Goal: Navigation & Orientation: Find specific page/section

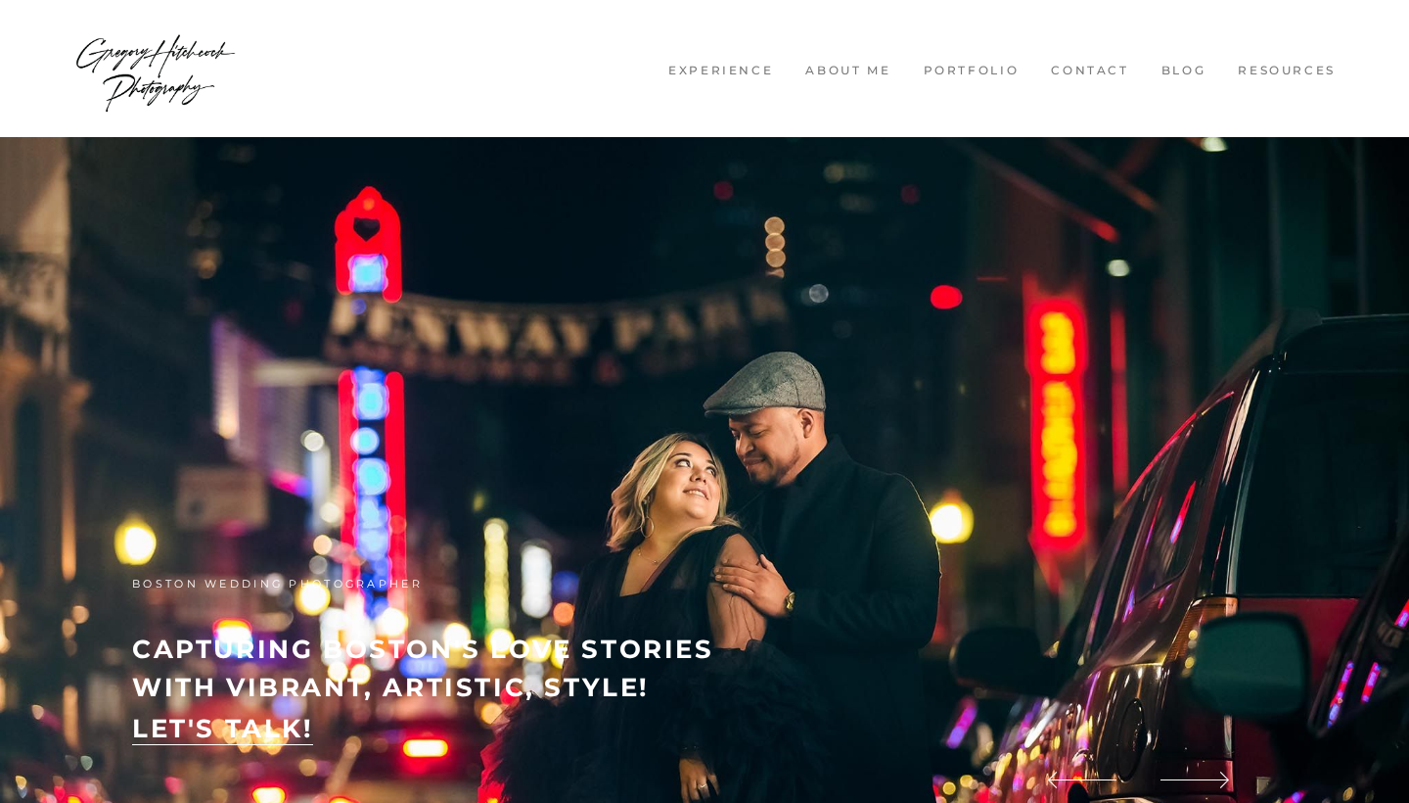
click at [754, 65] on link "Experience" at bounding box center [721, 71] width 127 height 17
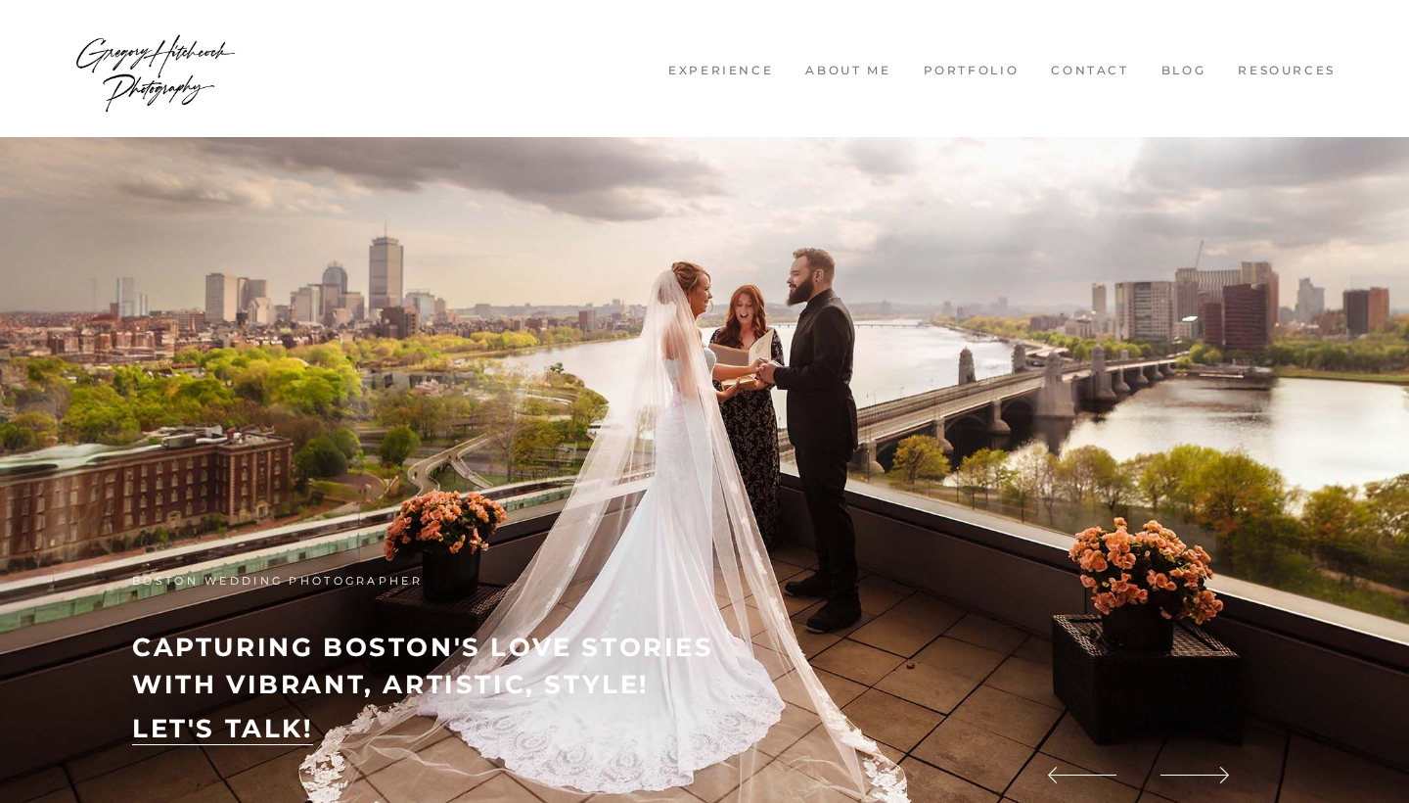
click at [835, 69] on link "About me" at bounding box center [849, 71] width 108 height 17
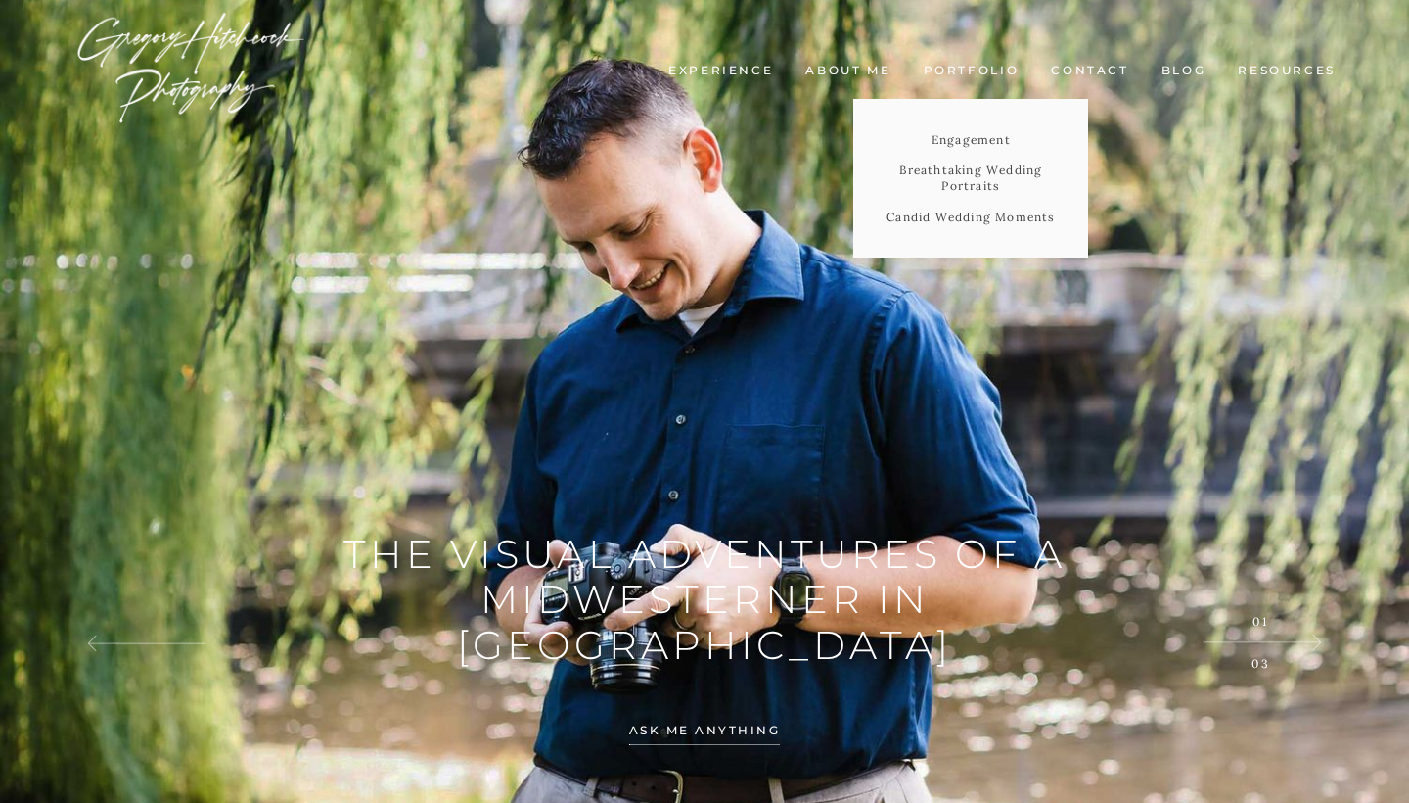
click at [963, 75] on link "Portfolio" at bounding box center [971, 71] width 118 height 17
click at [977, 140] on link "Engagement" at bounding box center [970, 139] width 235 height 31
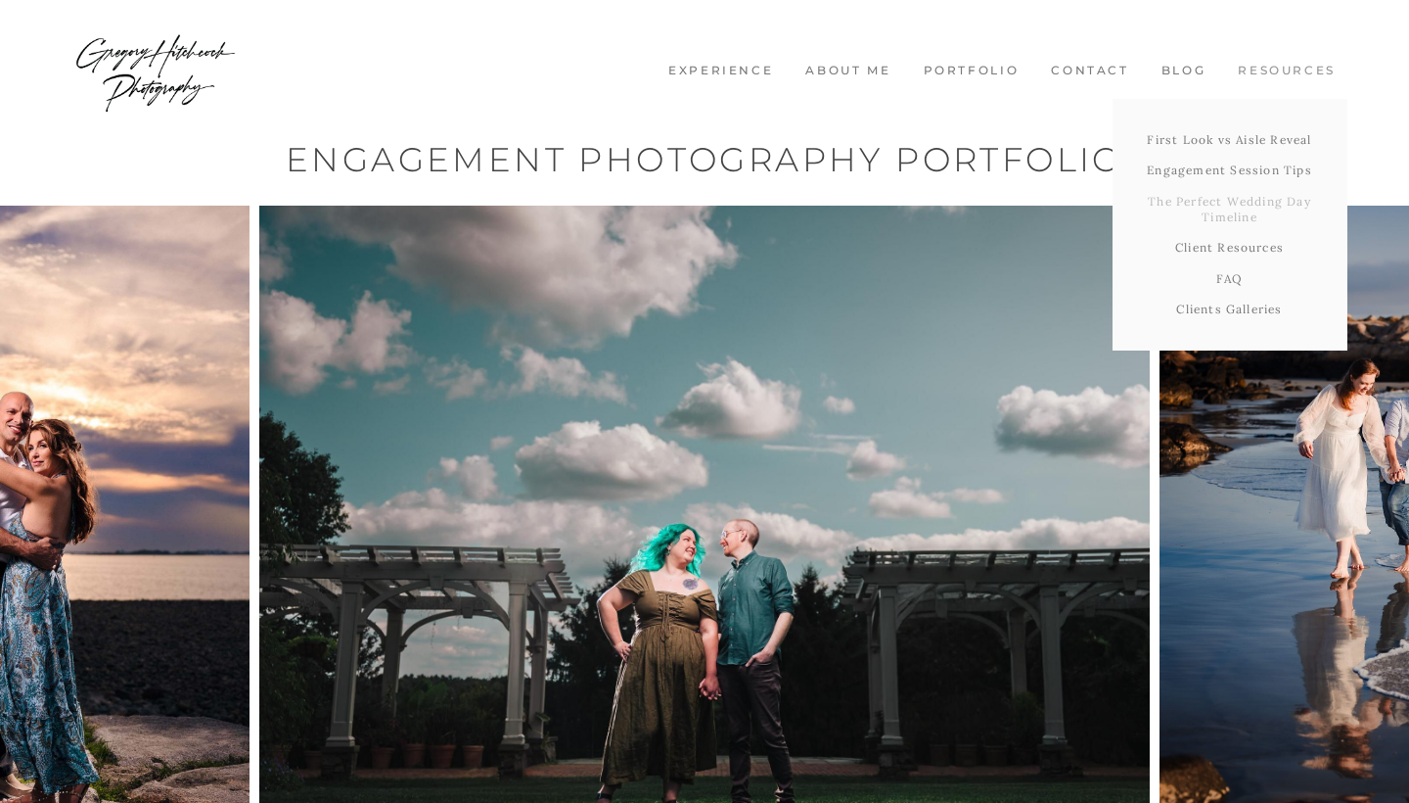
click at [1235, 199] on link "The Perfect Wedding Day Timeline" at bounding box center [1230, 209] width 235 height 46
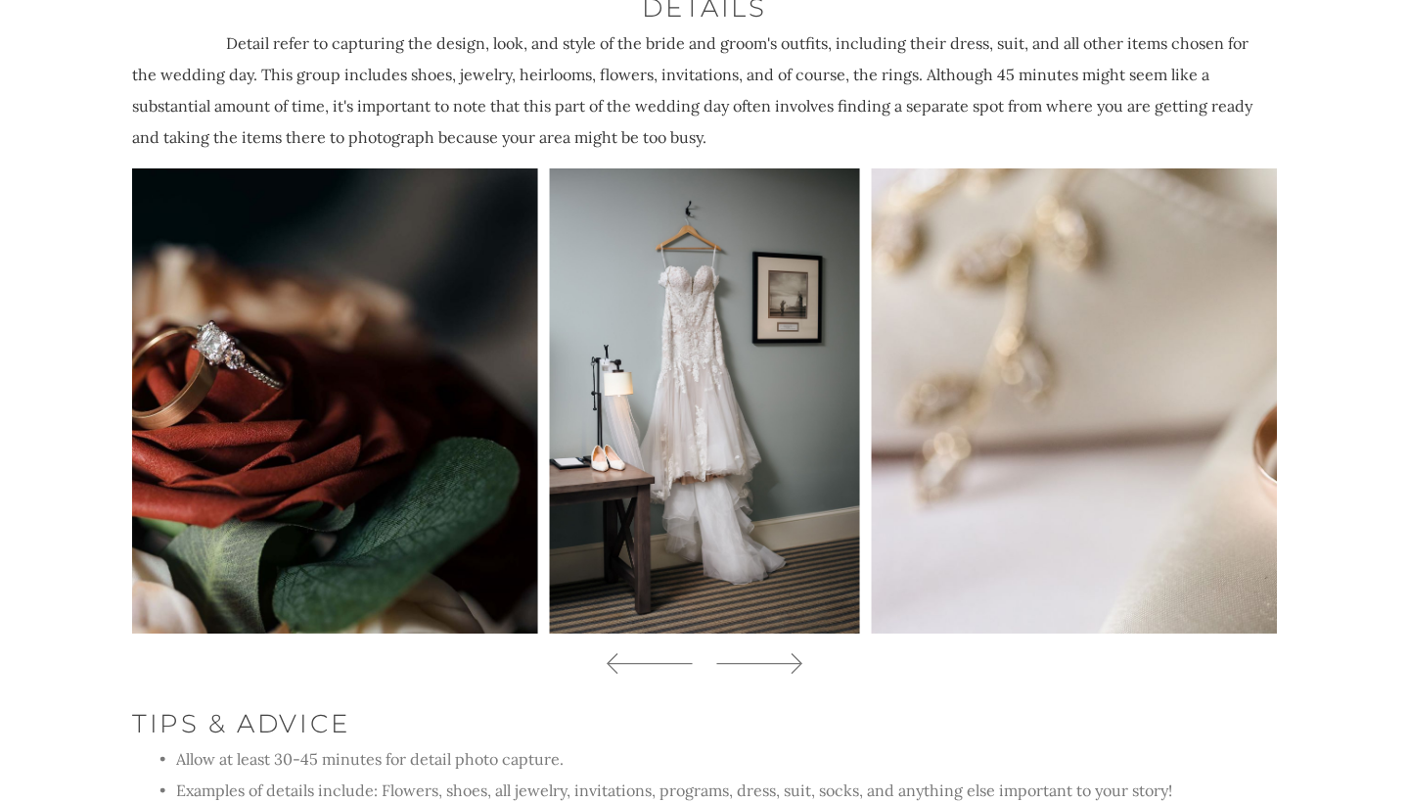
scroll to position [1819, 0]
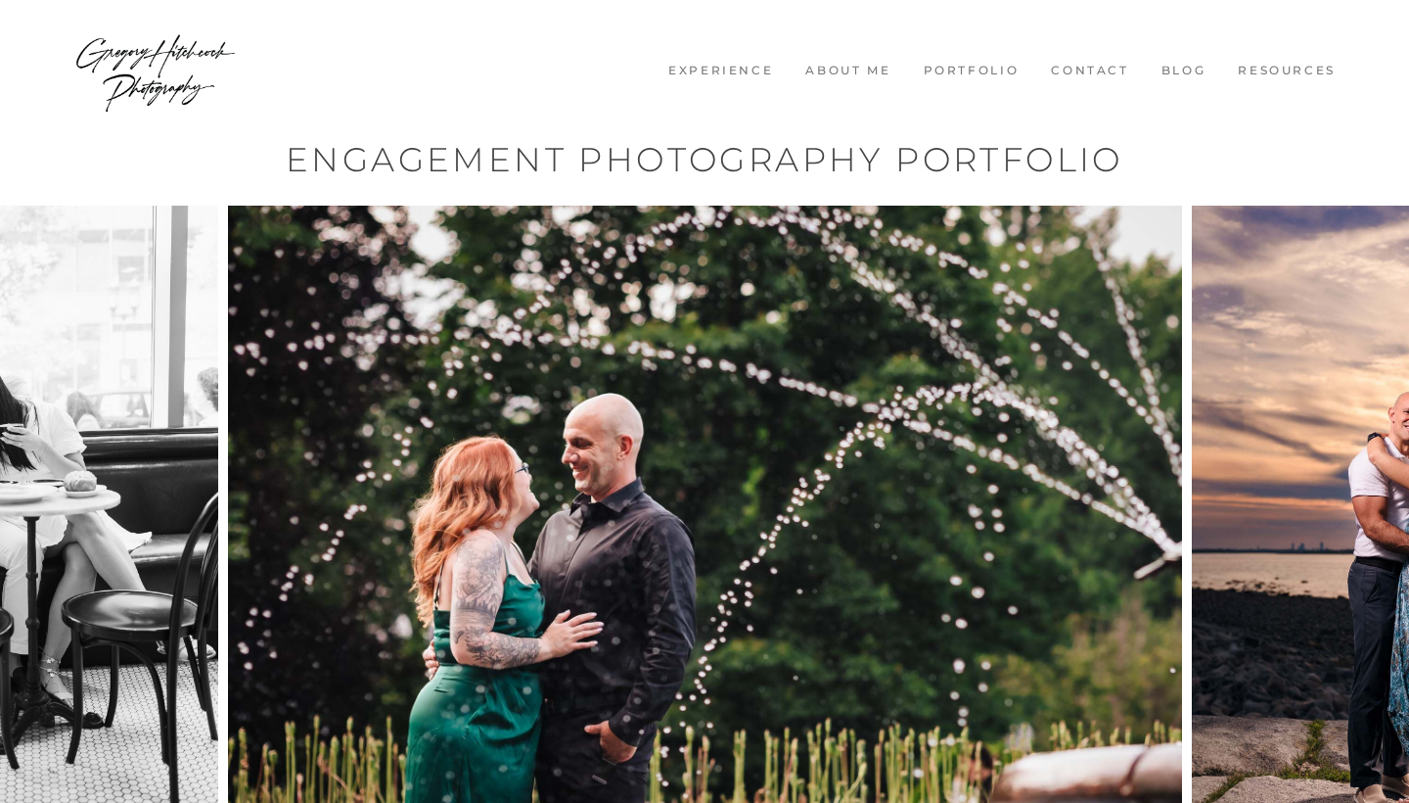
click at [695, 69] on link "Experience" at bounding box center [721, 71] width 127 height 17
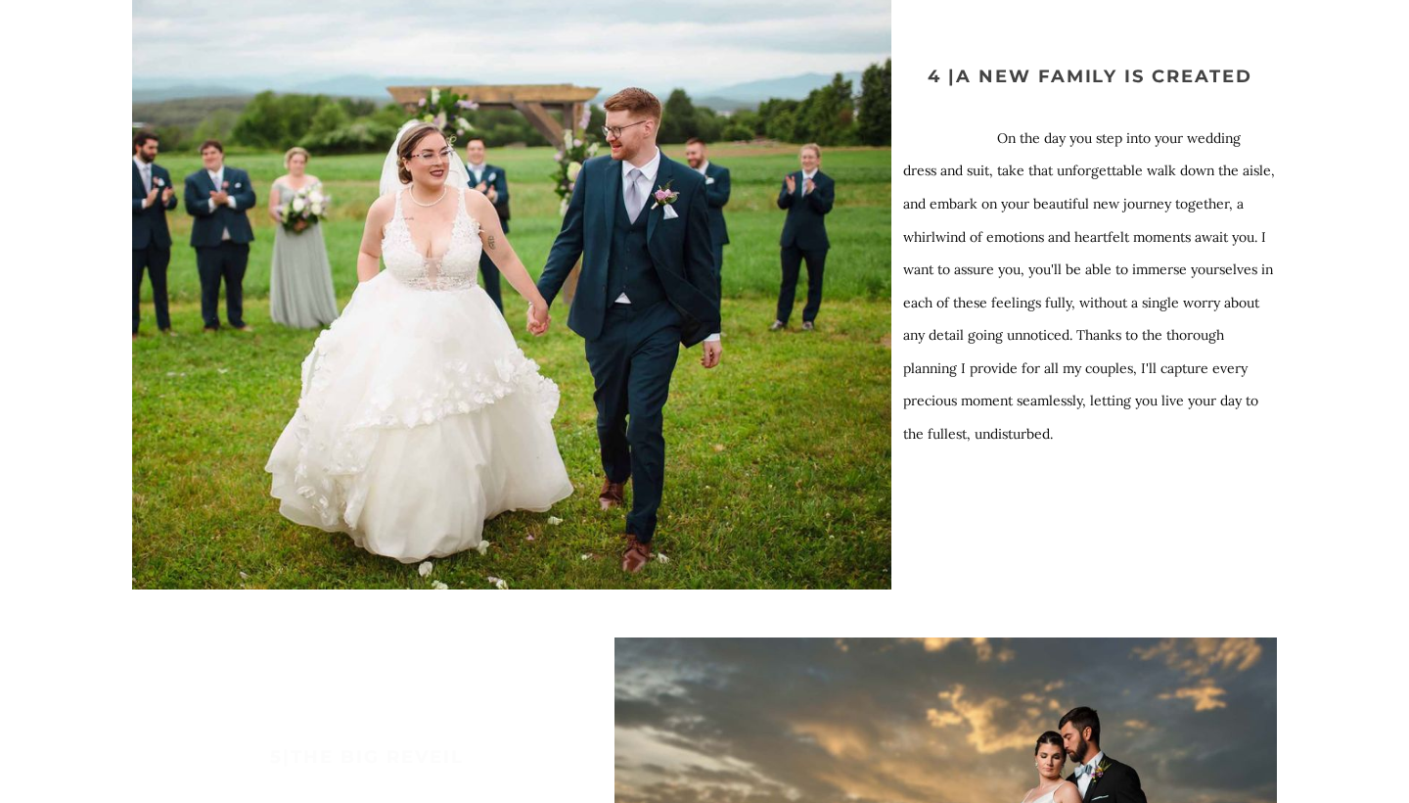
scroll to position [2986, 0]
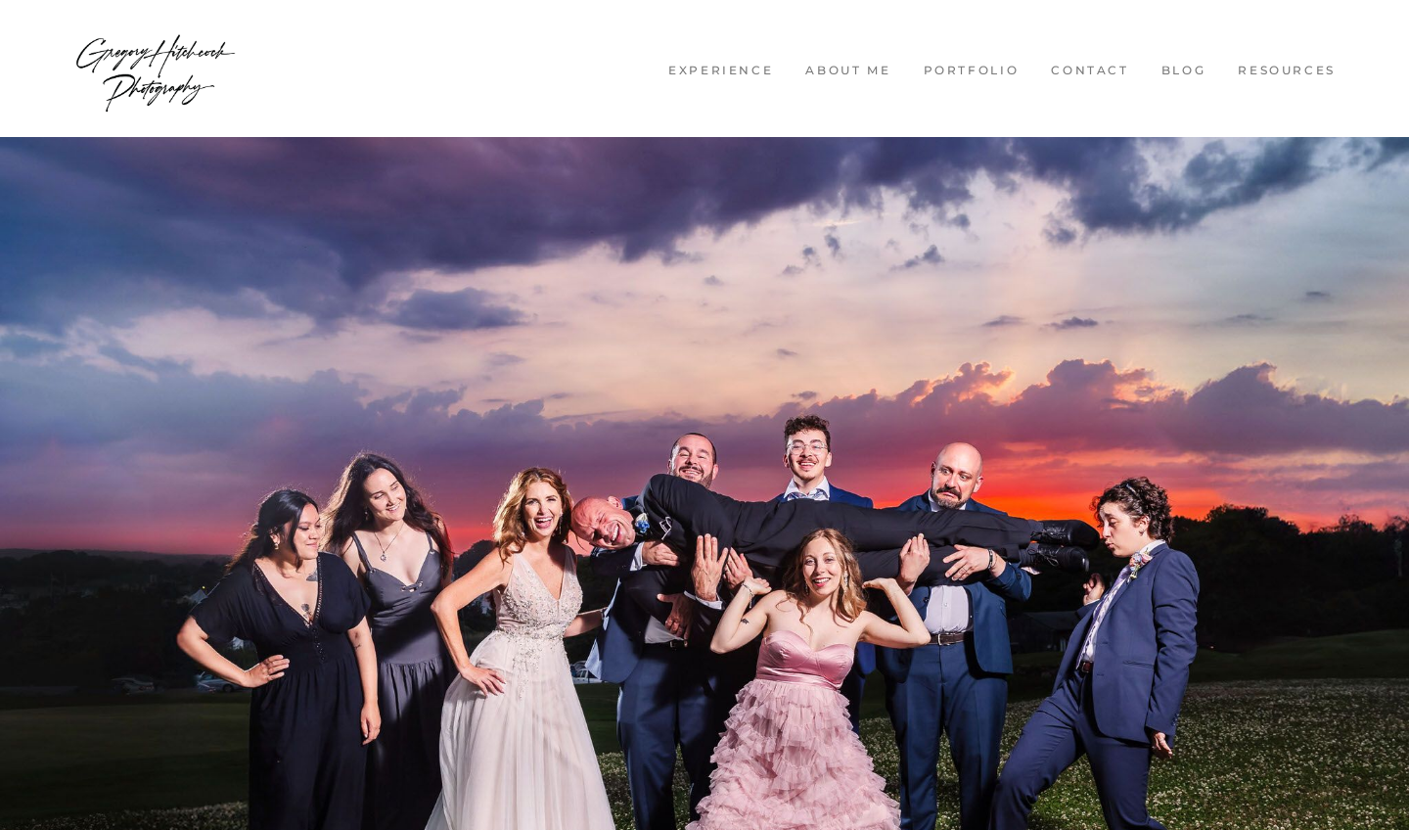
click at [748, 72] on link "Experience" at bounding box center [721, 71] width 127 height 17
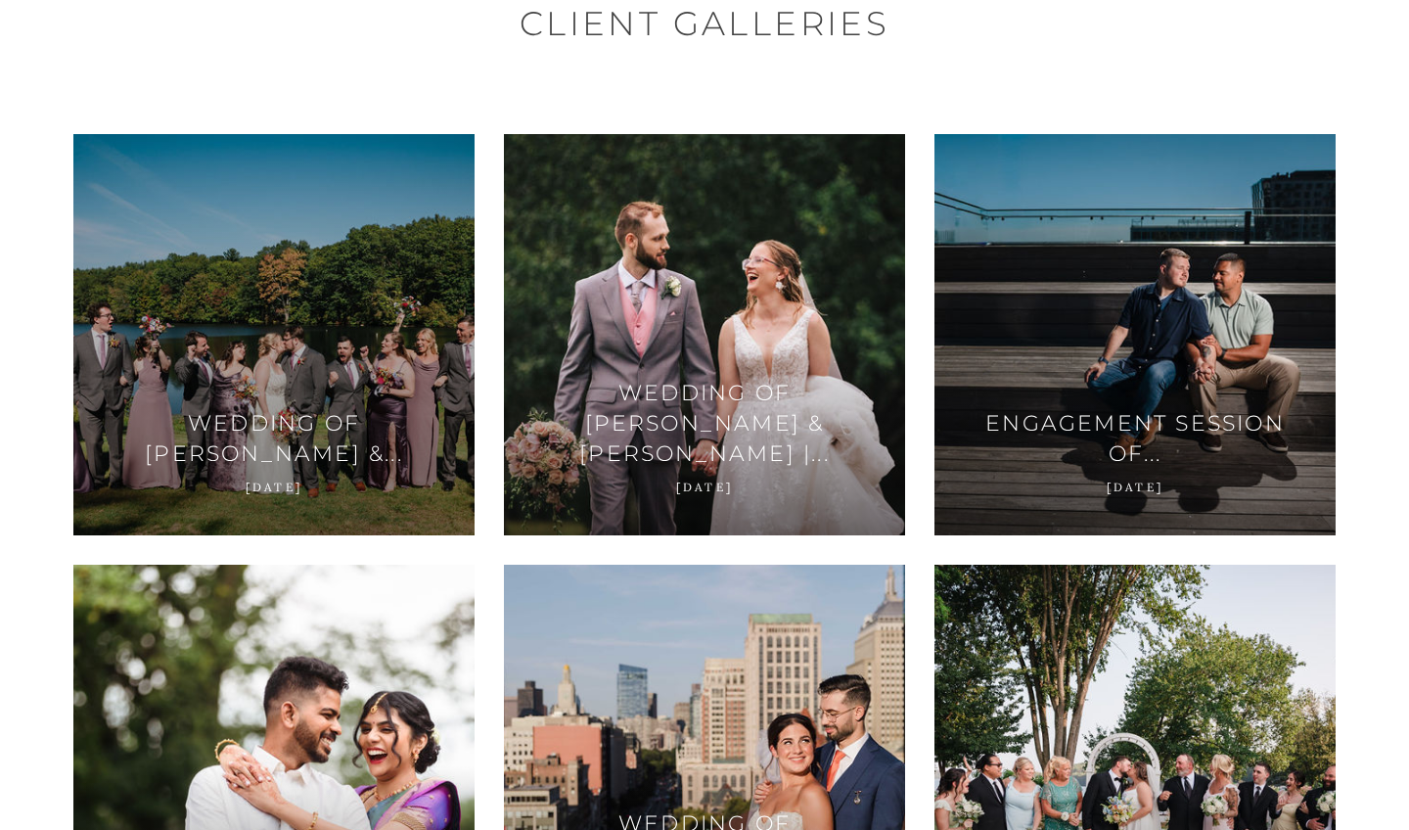
scroll to position [181, 0]
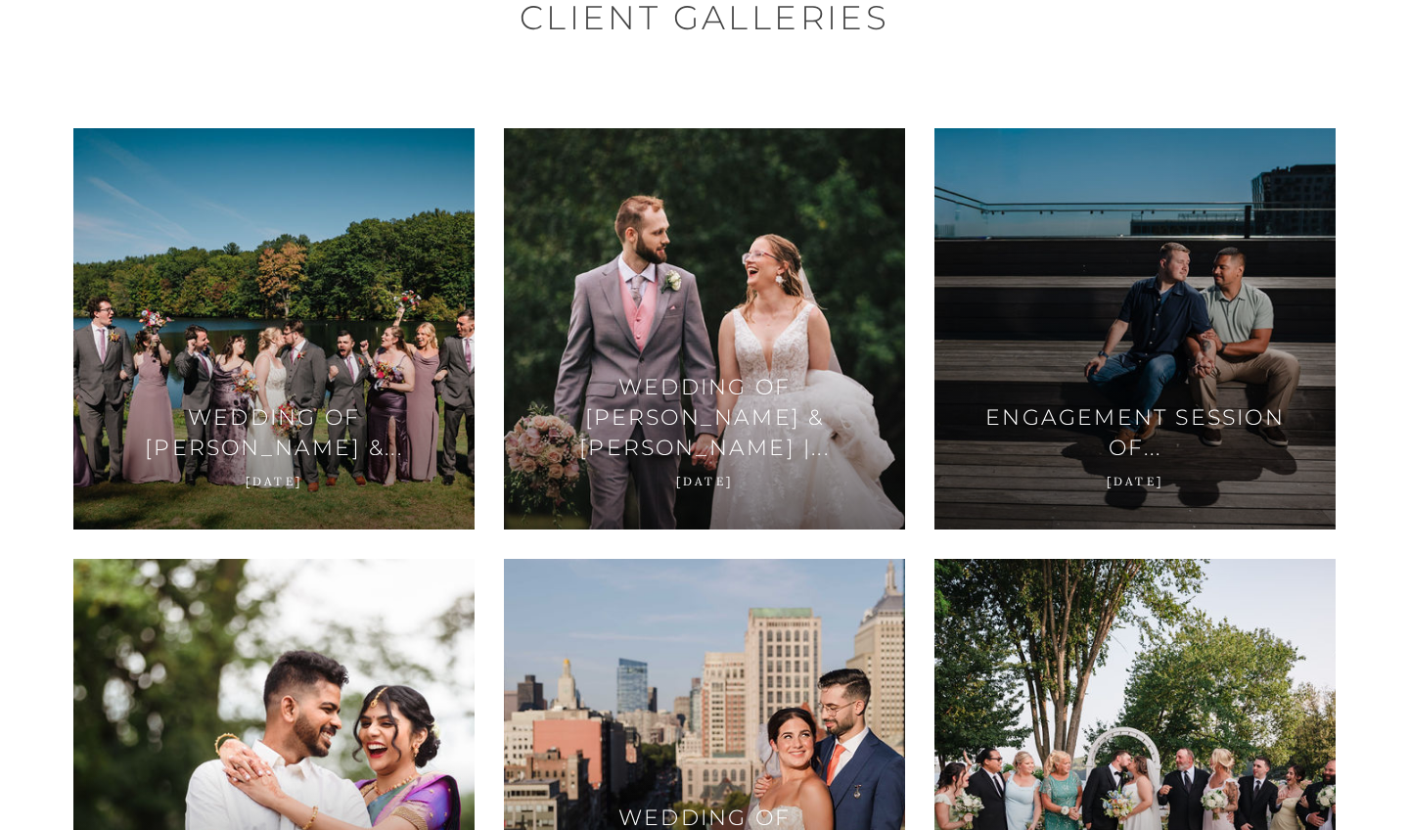
click at [1165, 317] on span at bounding box center [1135, 328] width 119 height 33
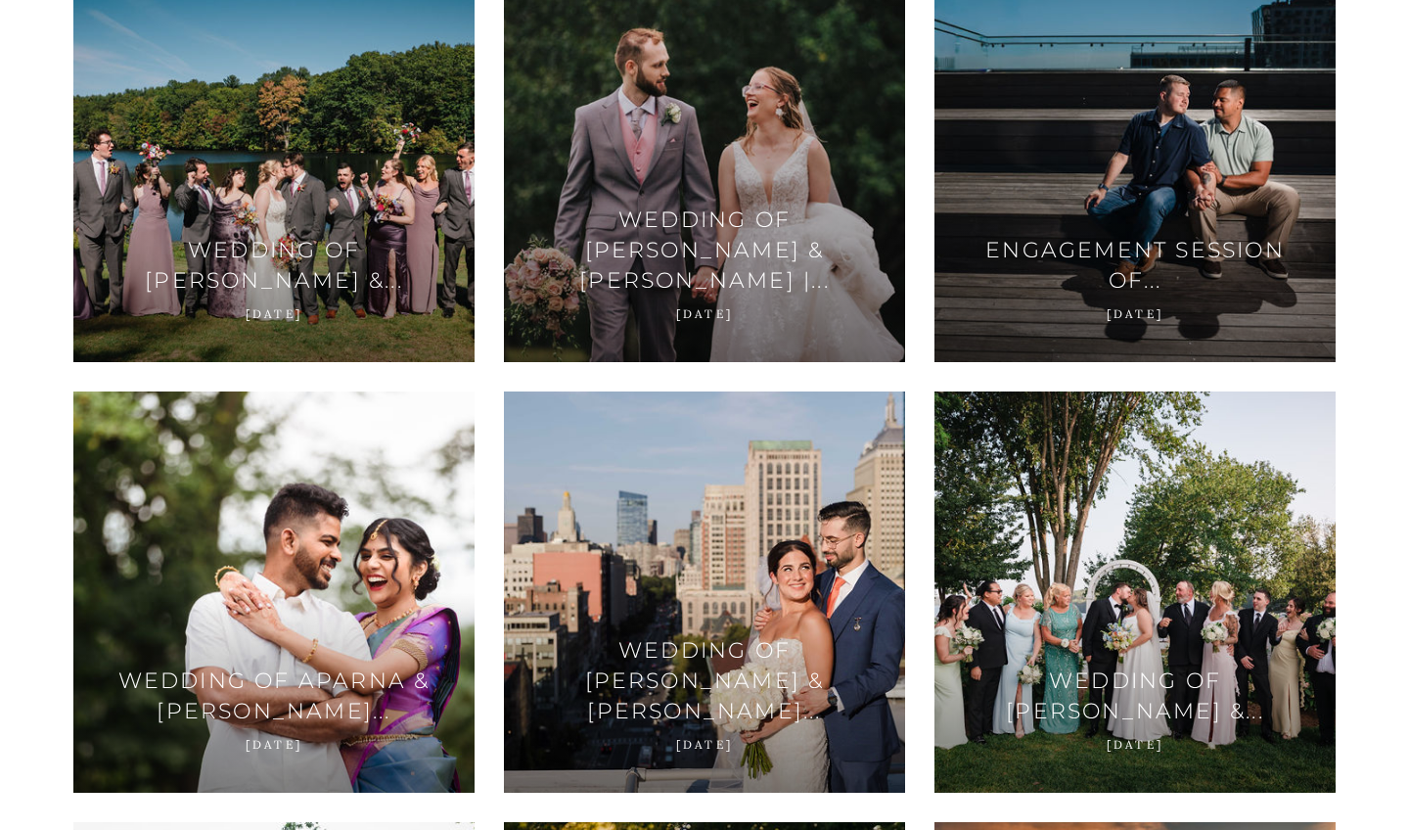
scroll to position [354, 0]
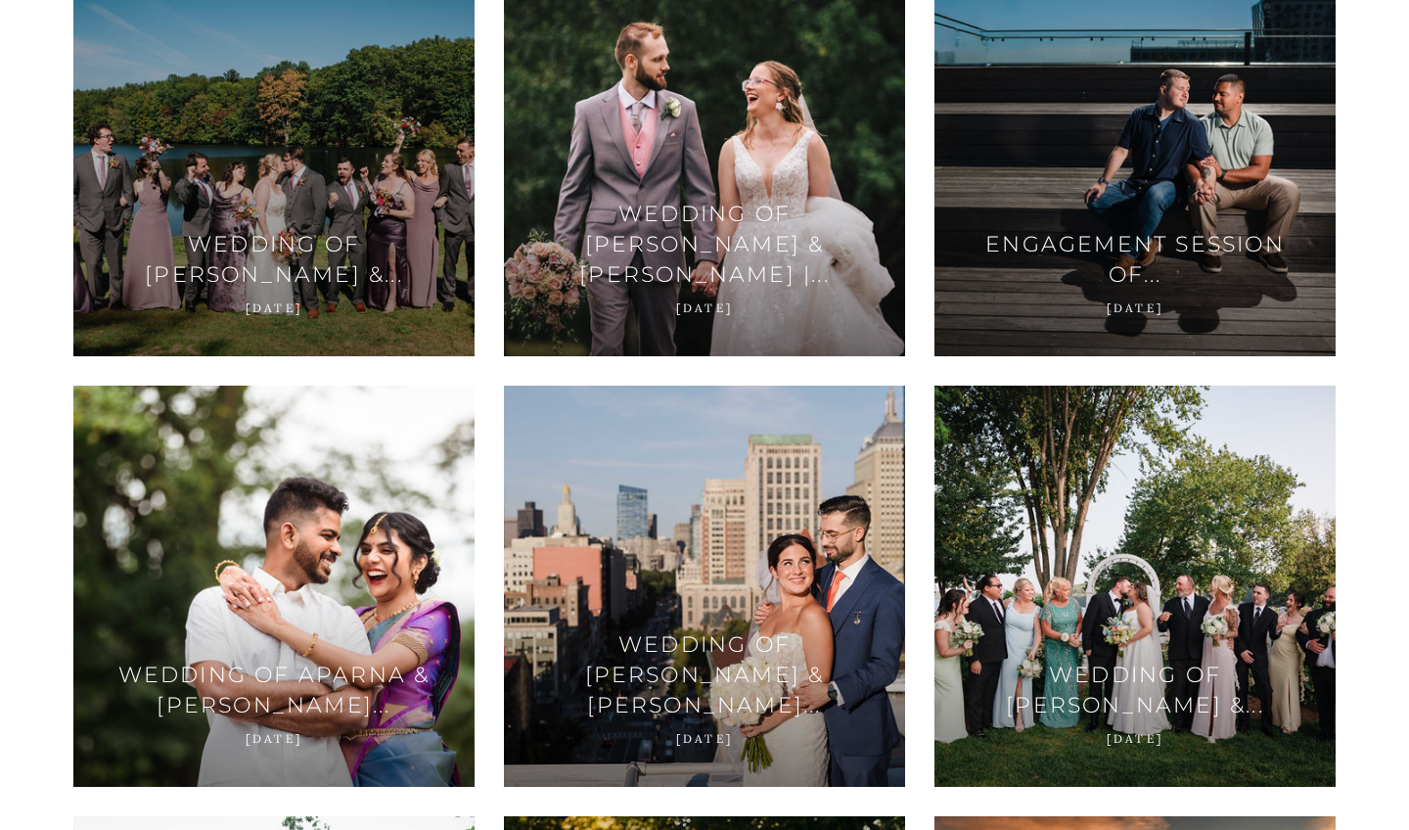
click at [304, 207] on div at bounding box center [273, 155] width 401 height 401
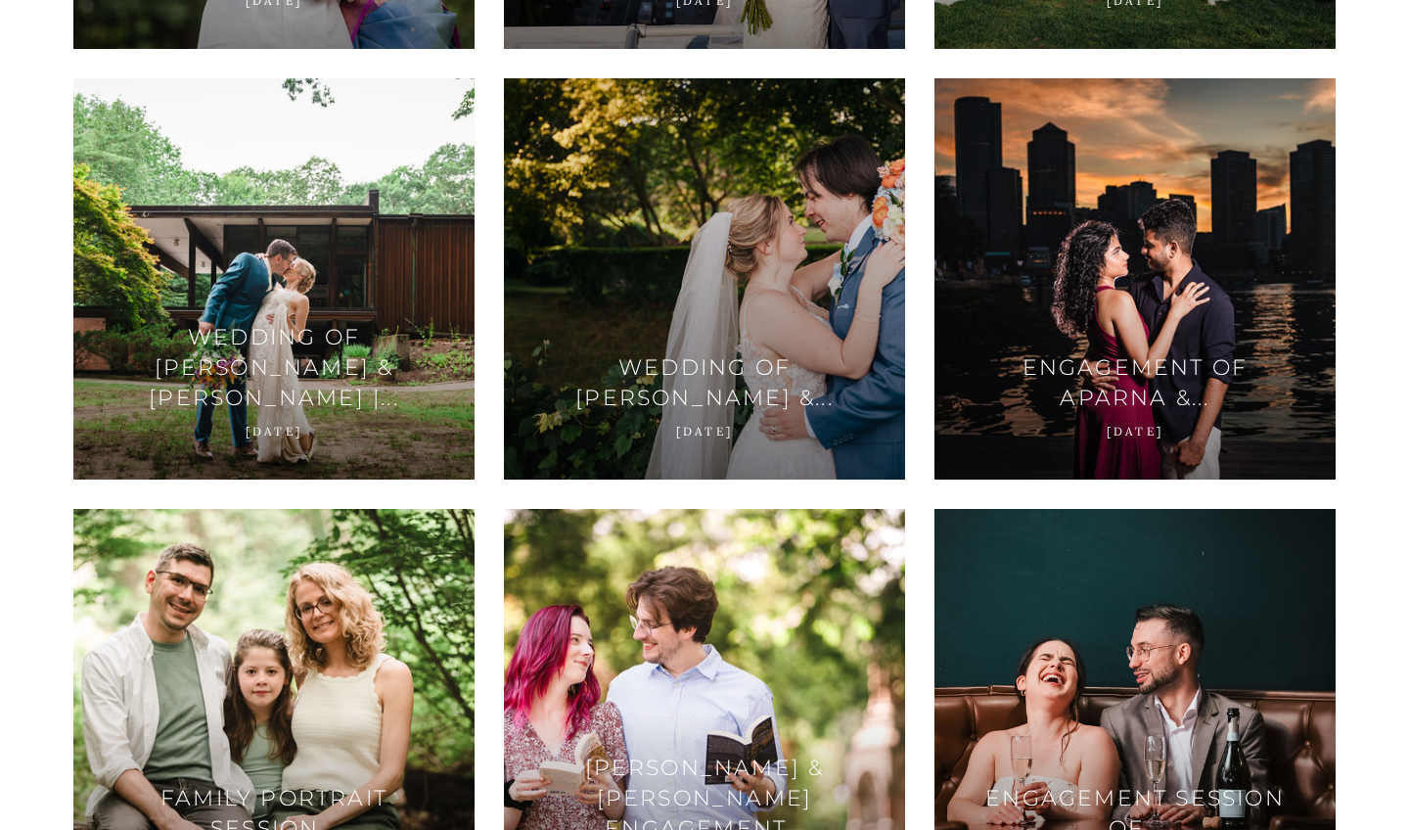
scroll to position [1100, 0]
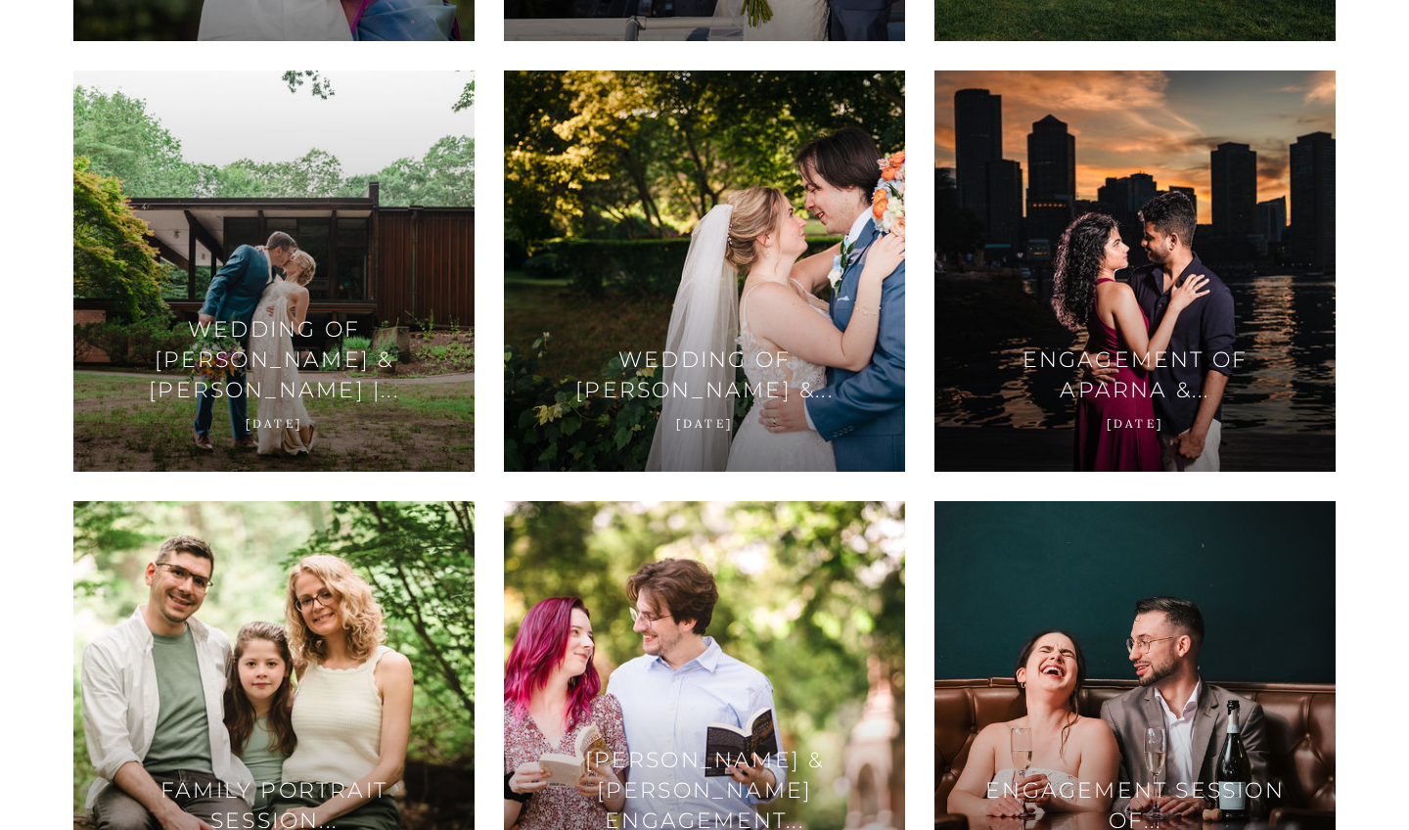
click at [267, 289] on div at bounding box center [273, 270] width 401 height 401
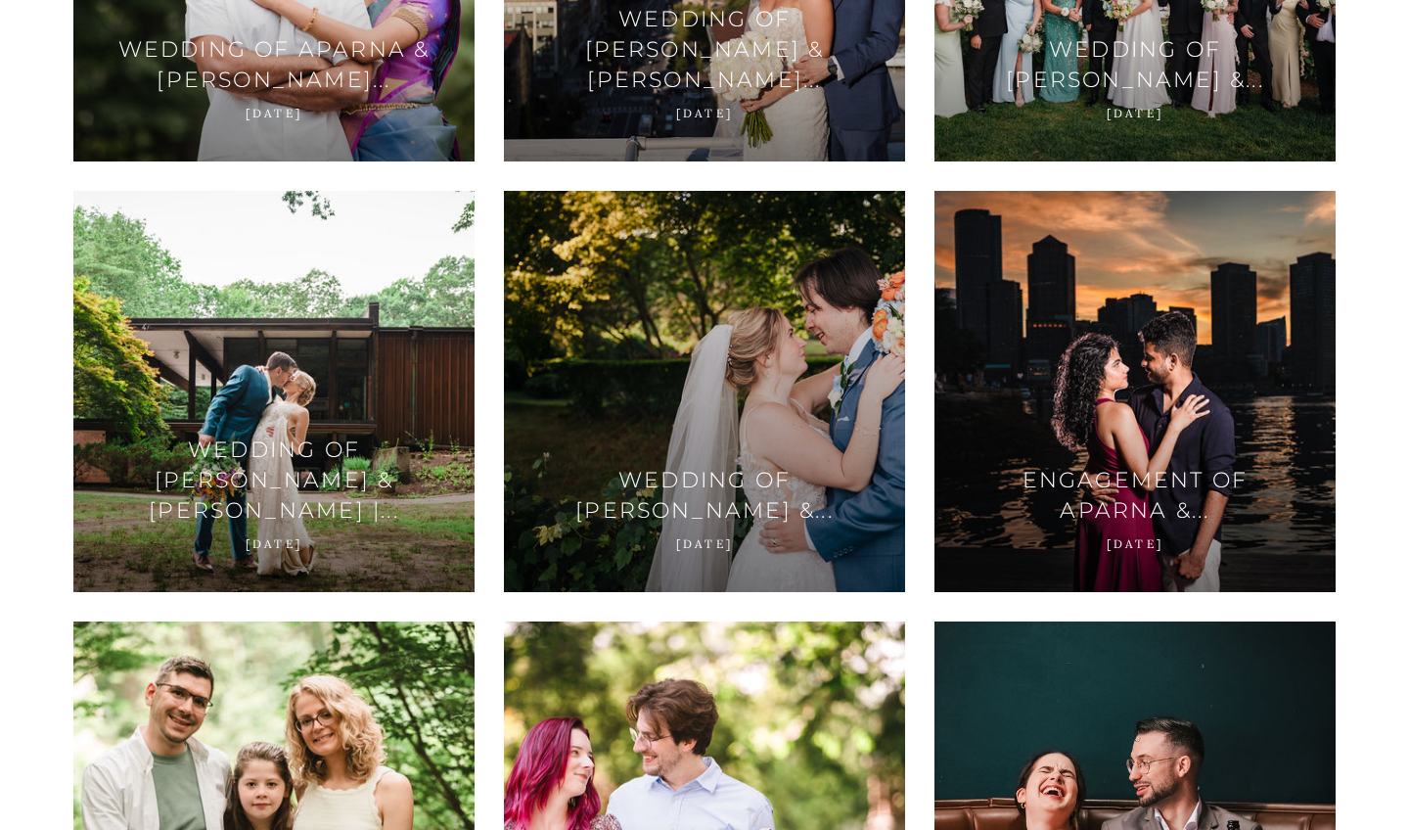
scroll to position [980, 0]
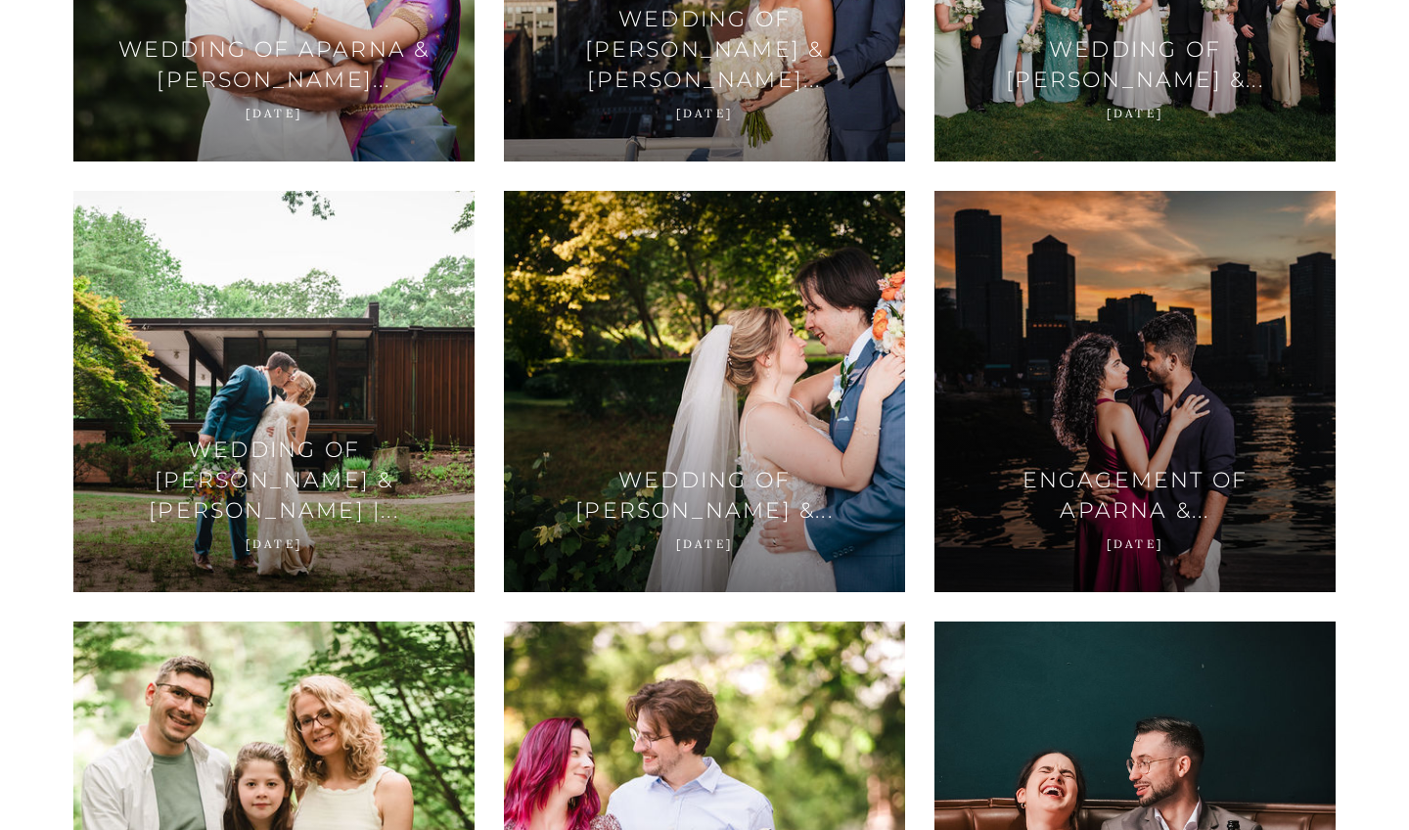
click at [1216, 390] on div at bounding box center [1135, 391] width 401 height 401
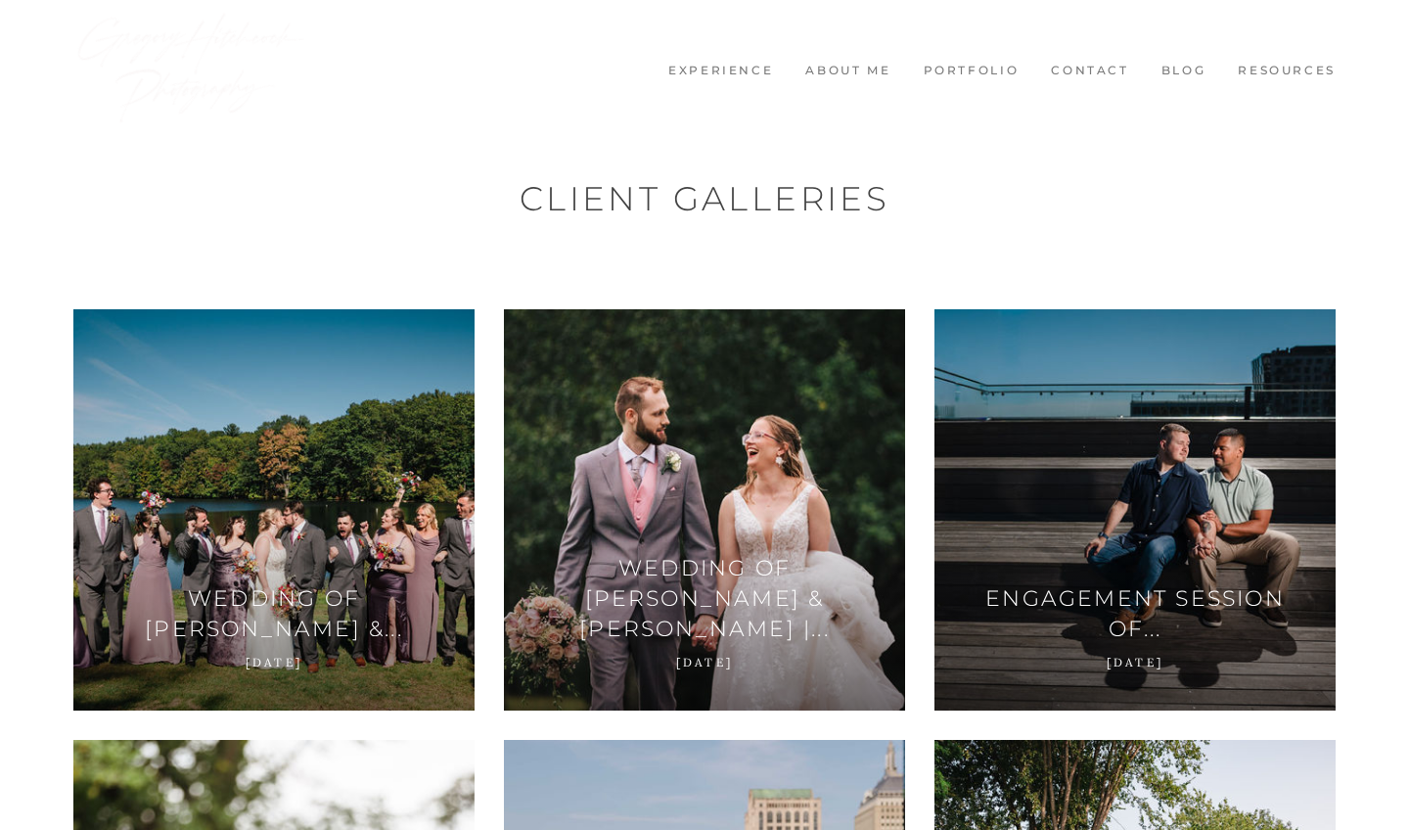
scroll to position [0, 0]
